Goal: Task Accomplishment & Management: Manage account settings

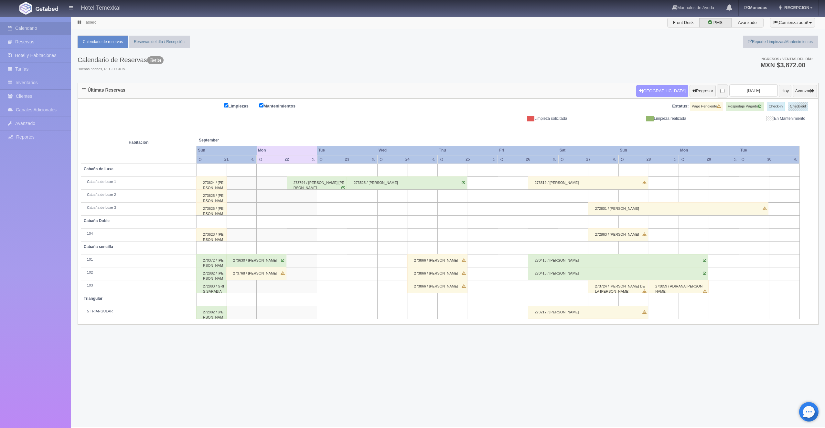
click at [644, 91] on button "[GEOGRAPHIC_DATA]" at bounding box center [662, 91] width 52 height 12
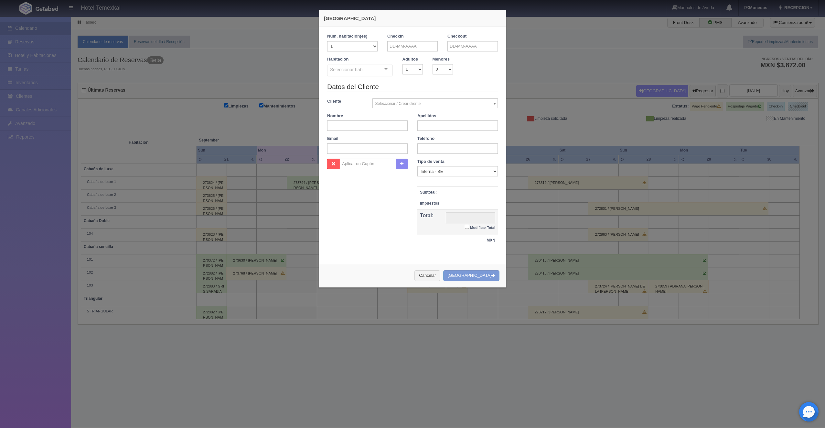
checkbox input "false"
click at [399, 45] on input "text" at bounding box center [412, 46] width 50 height 10
click at [421, 108] on link "24" at bounding box center [418, 106] width 8 height 9
type input "[DATE]"
checkbox input "false"
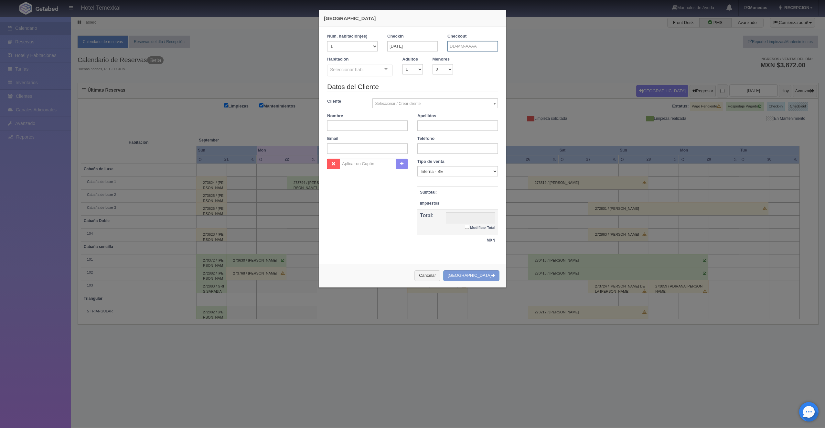
click at [456, 48] on input "text" at bounding box center [473, 46] width 50 height 10
click at [485, 106] on link "25" at bounding box center [487, 106] width 8 height 9
type input "[DATE]"
checkbox input "false"
click at [347, 66] on input "text" at bounding box center [359, 71] width 58 height 10
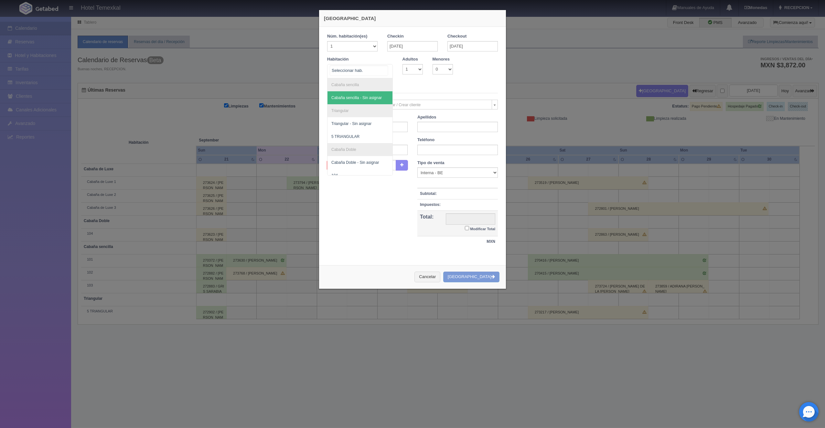
drag, startPoint x: 379, startPoint y: 69, endPoint x: 381, endPoint y: 72, distance: 3.5
click at [379, 70] on input "text" at bounding box center [359, 71] width 58 height 10
drag, startPoint x: 441, startPoint y: 276, endPoint x: 433, endPoint y: 274, distance: 8.4
click at [440, 276] on button "Cancelar" at bounding box center [428, 276] width 26 height 11
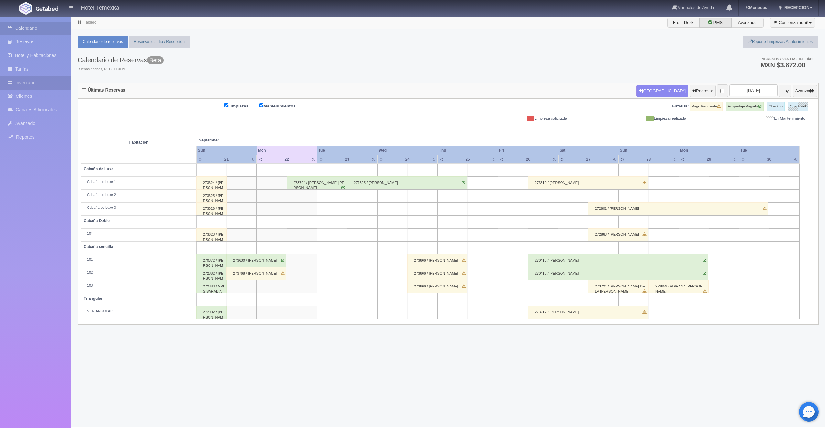
click at [31, 83] on link "Inventarios" at bounding box center [35, 82] width 71 height 13
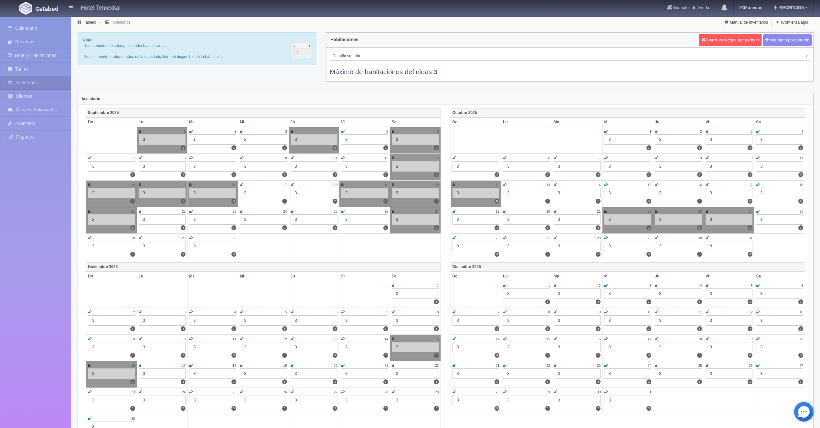
click at [243, 212] on icon at bounding box center [242, 211] width 4 height 4
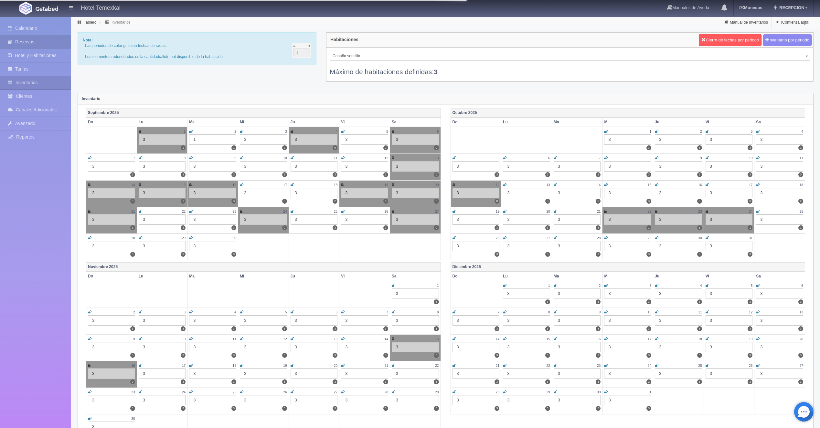
click at [30, 44] on link "Reservas" at bounding box center [35, 41] width 71 height 13
